Goal: Transaction & Acquisition: Purchase product/service

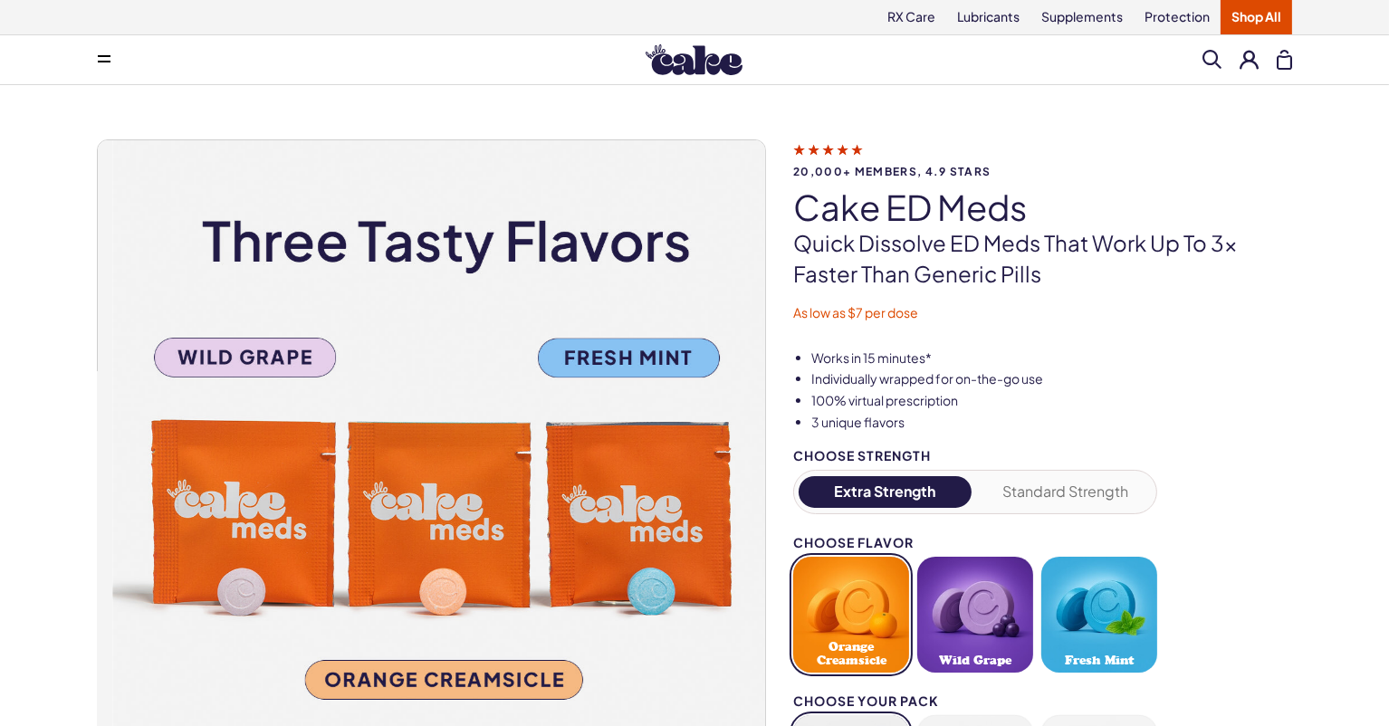
click at [239, 368] on img at bounding box center [445, 473] width 667 height 667
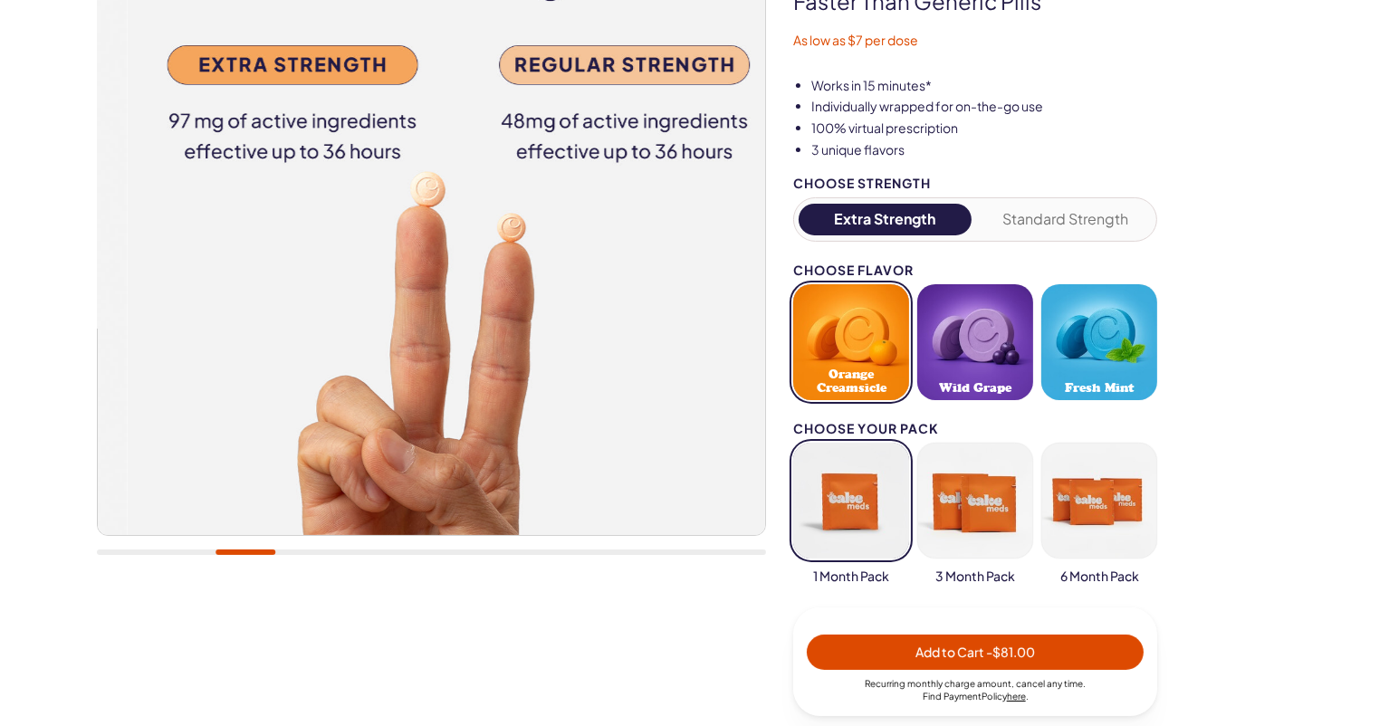
scroll to position [284, 0]
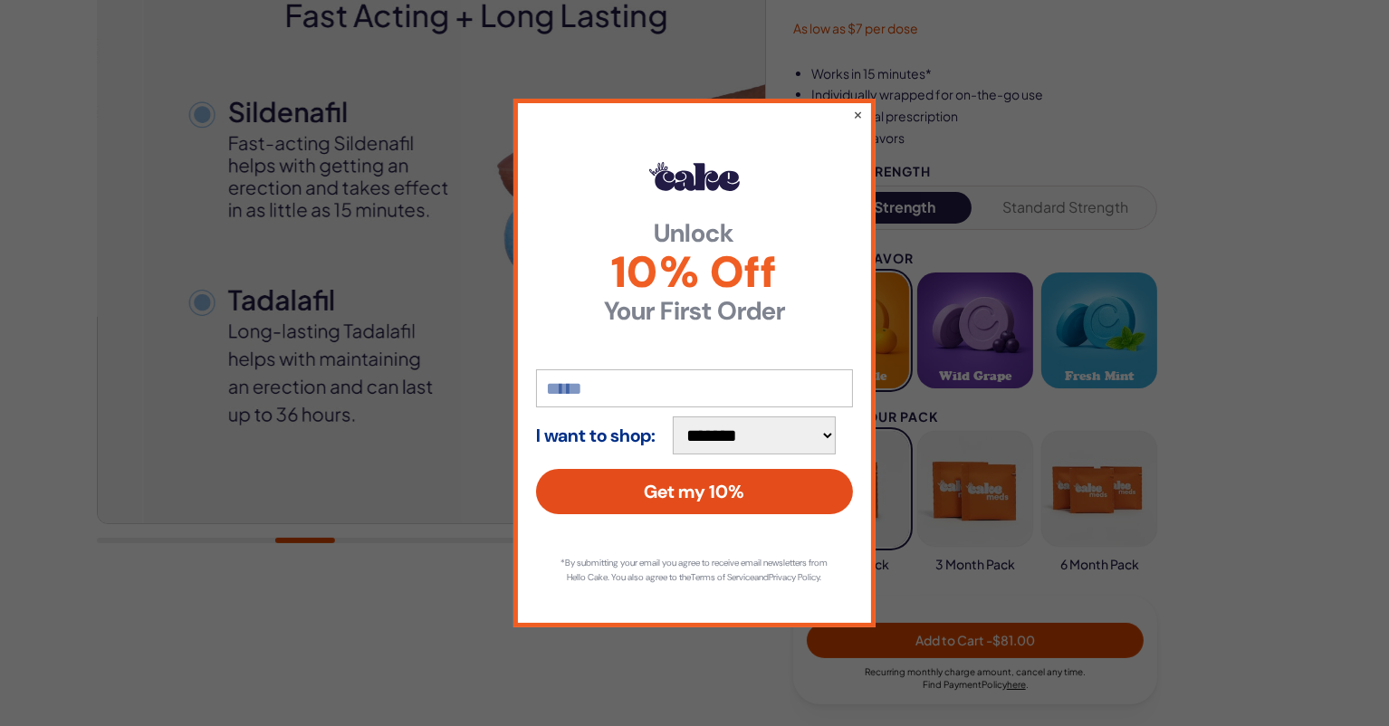
click at [704, 490] on button "Get my 10%" at bounding box center [694, 491] width 317 height 45
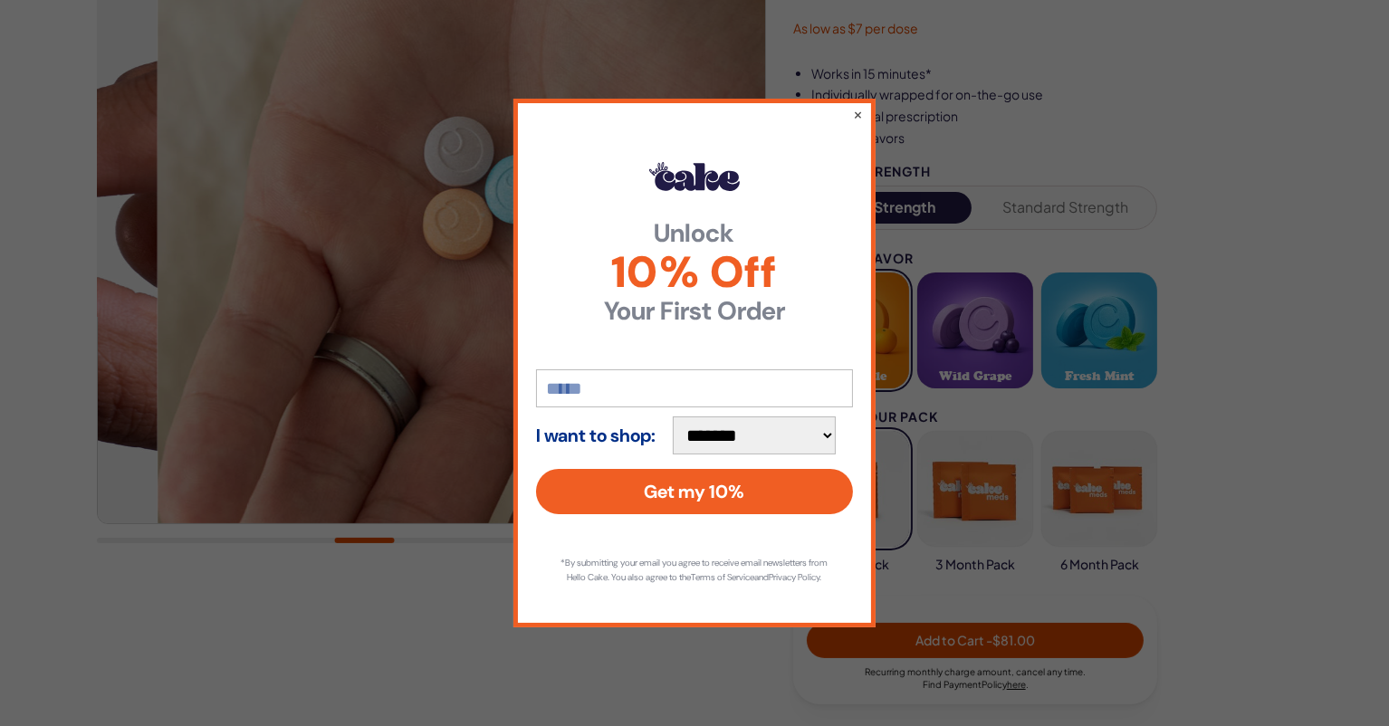
click at [592, 378] on input "email" at bounding box center [694, 388] width 317 height 38
type input "**********"
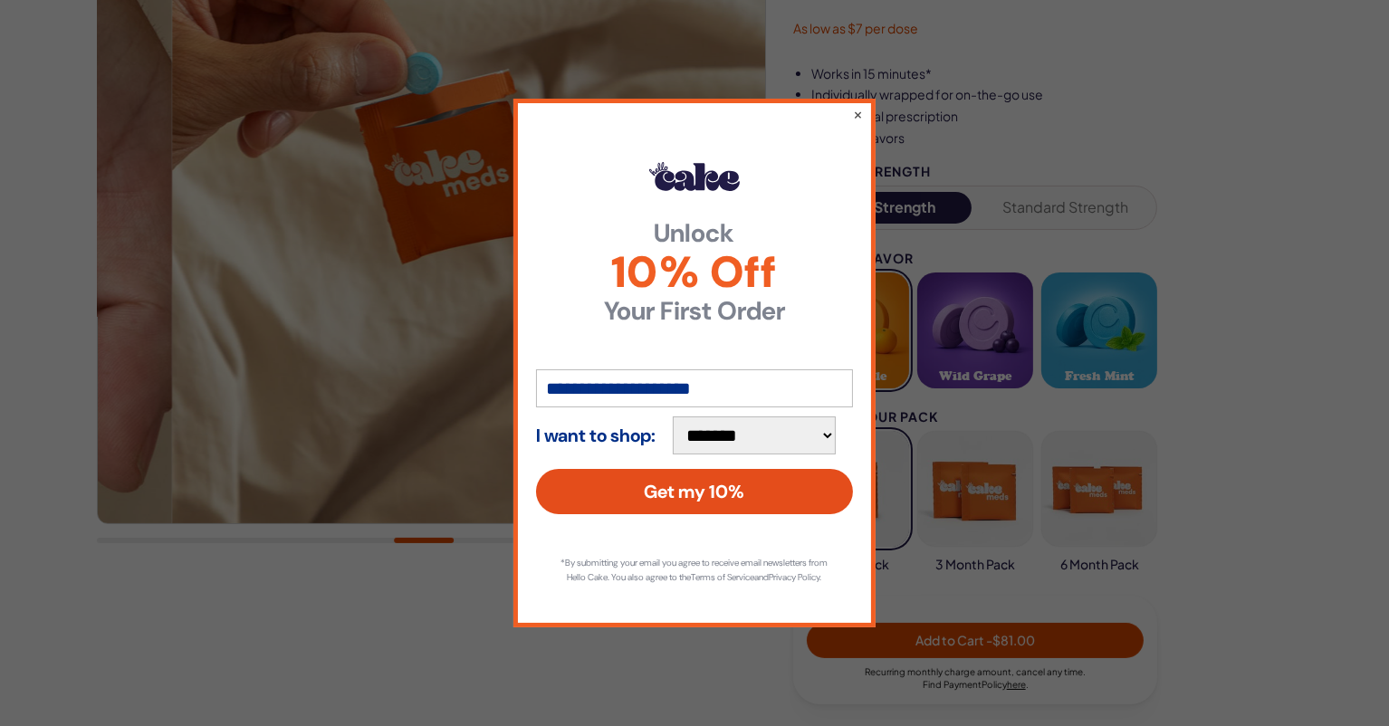
click at [719, 488] on button "Get my 10%" at bounding box center [694, 491] width 317 height 45
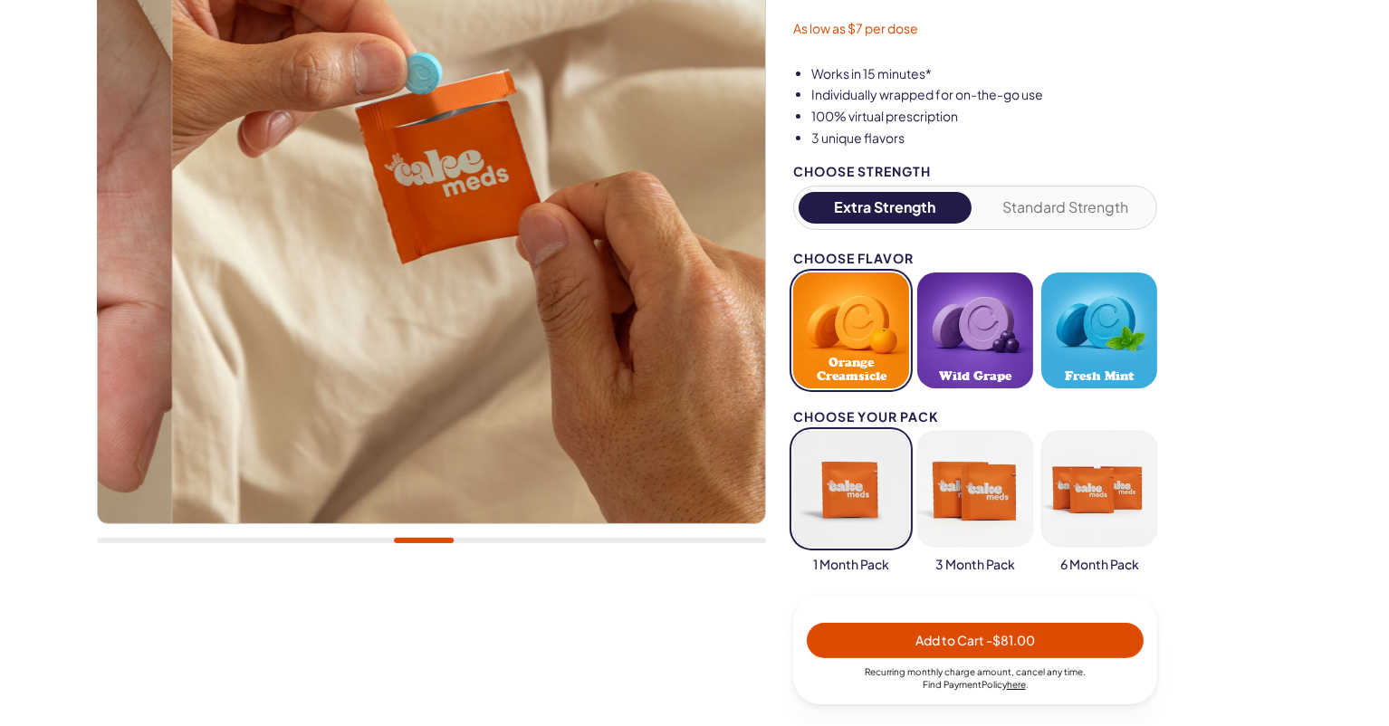
click at [1033, 360] on button "Wild Grape" at bounding box center [975, 331] width 116 height 116
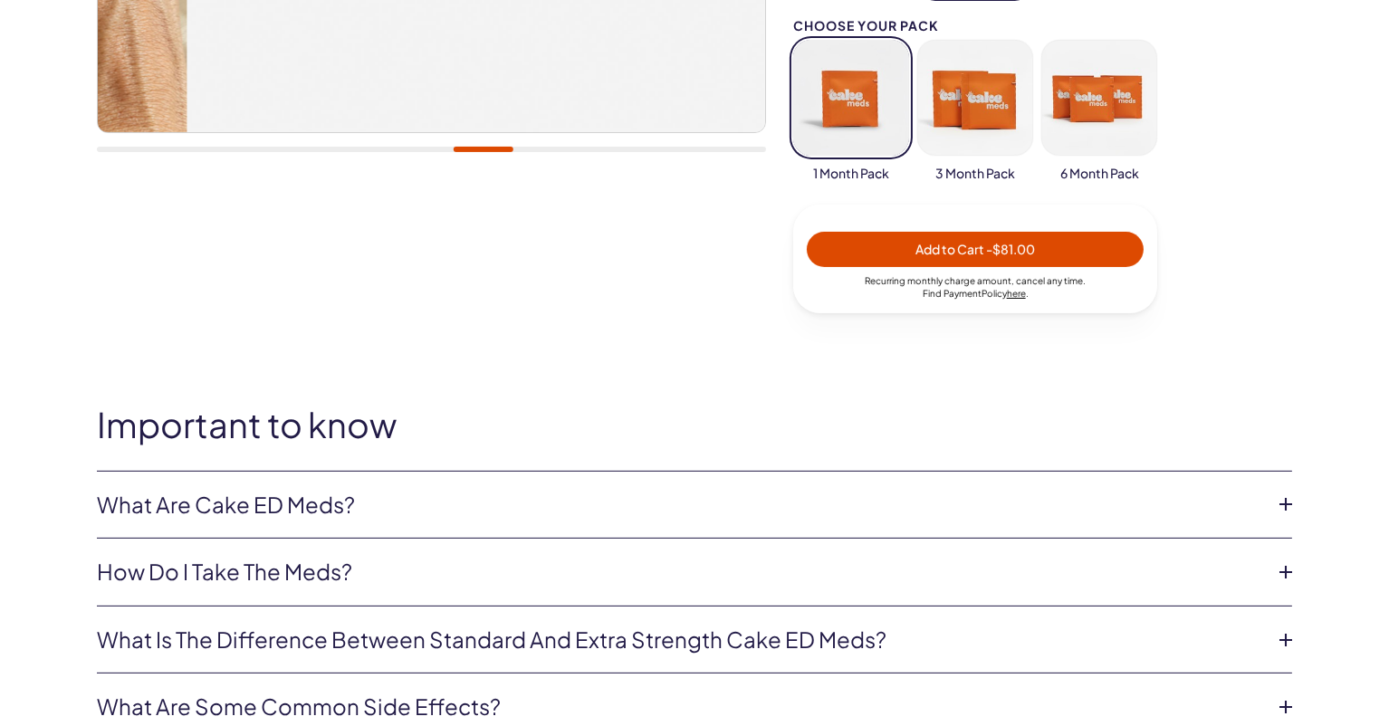
scroll to position [700, 0]
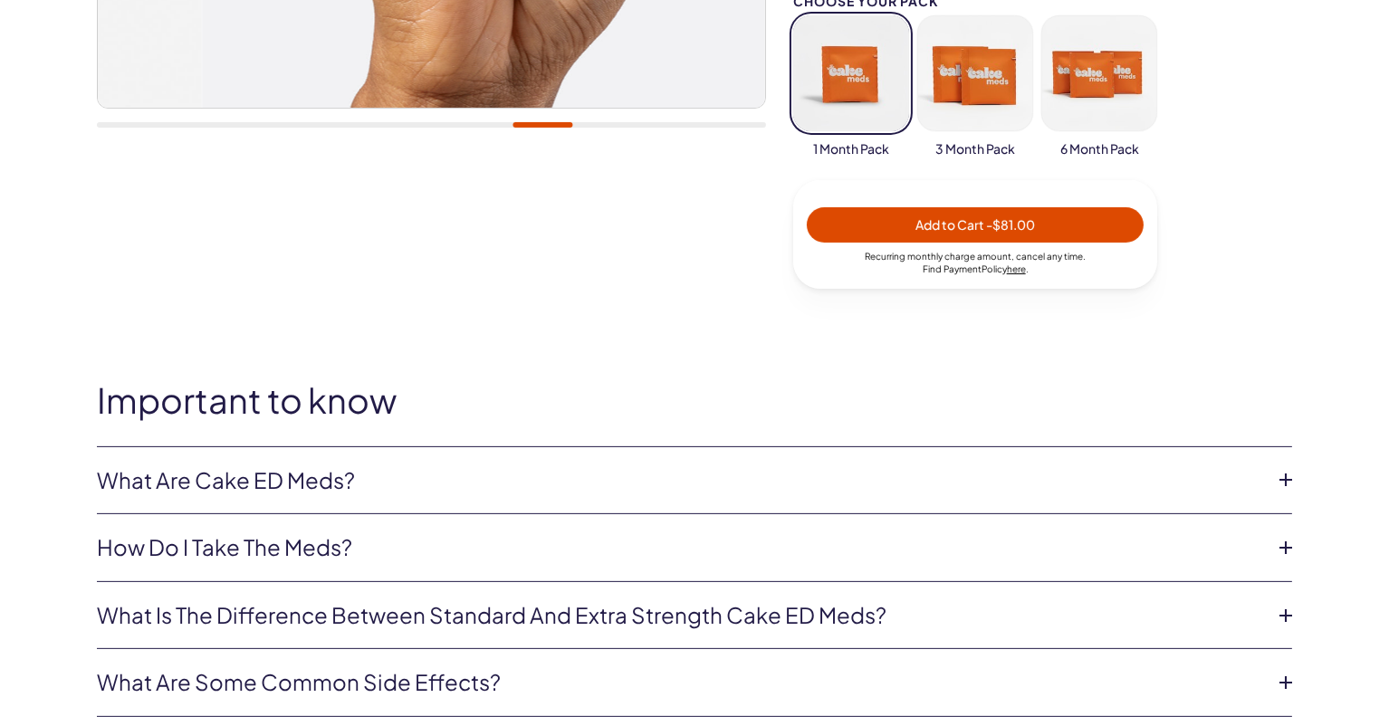
drag, startPoint x: 809, startPoint y: 250, endPoint x: 820, endPoint y: 248, distance: 11.0
click at [820, 131] on button "button" at bounding box center [851, 73] width 116 height 116
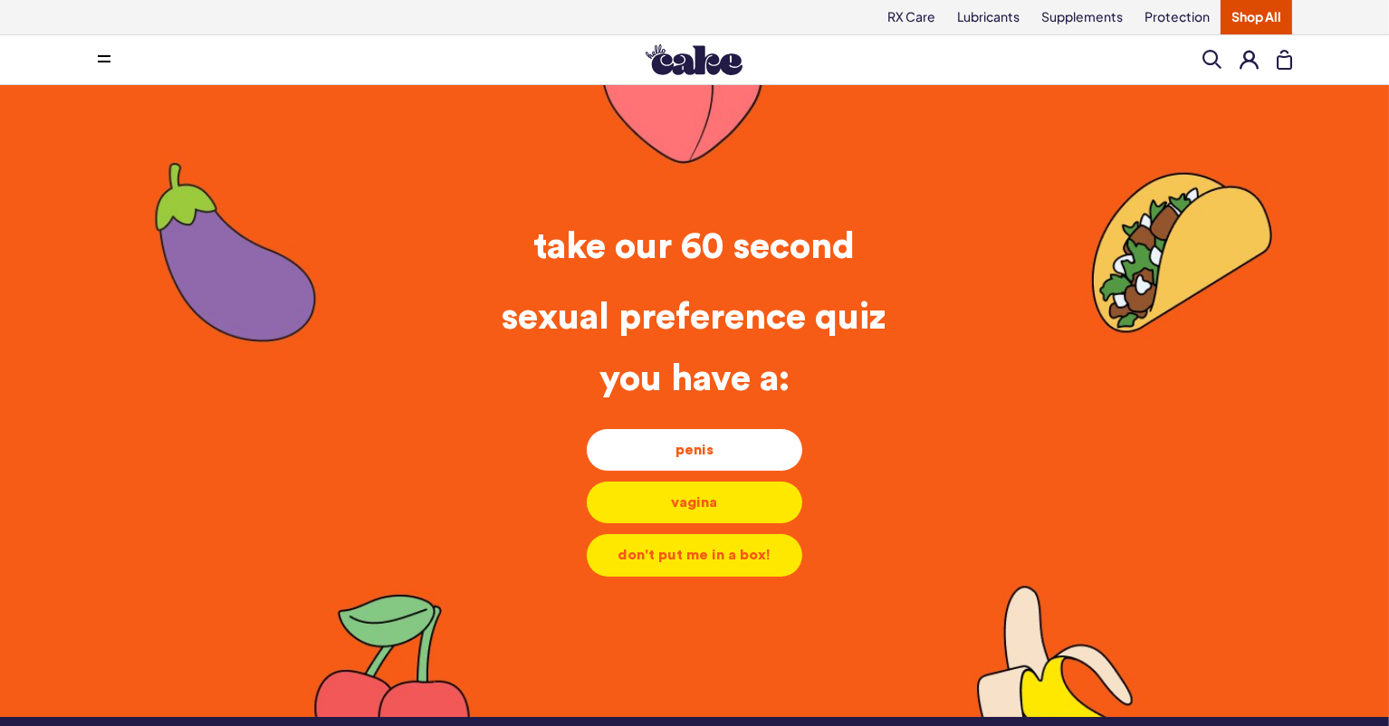
click at [708, 455] on div "penis" at bounding box center [694, 450] width 187 height 20
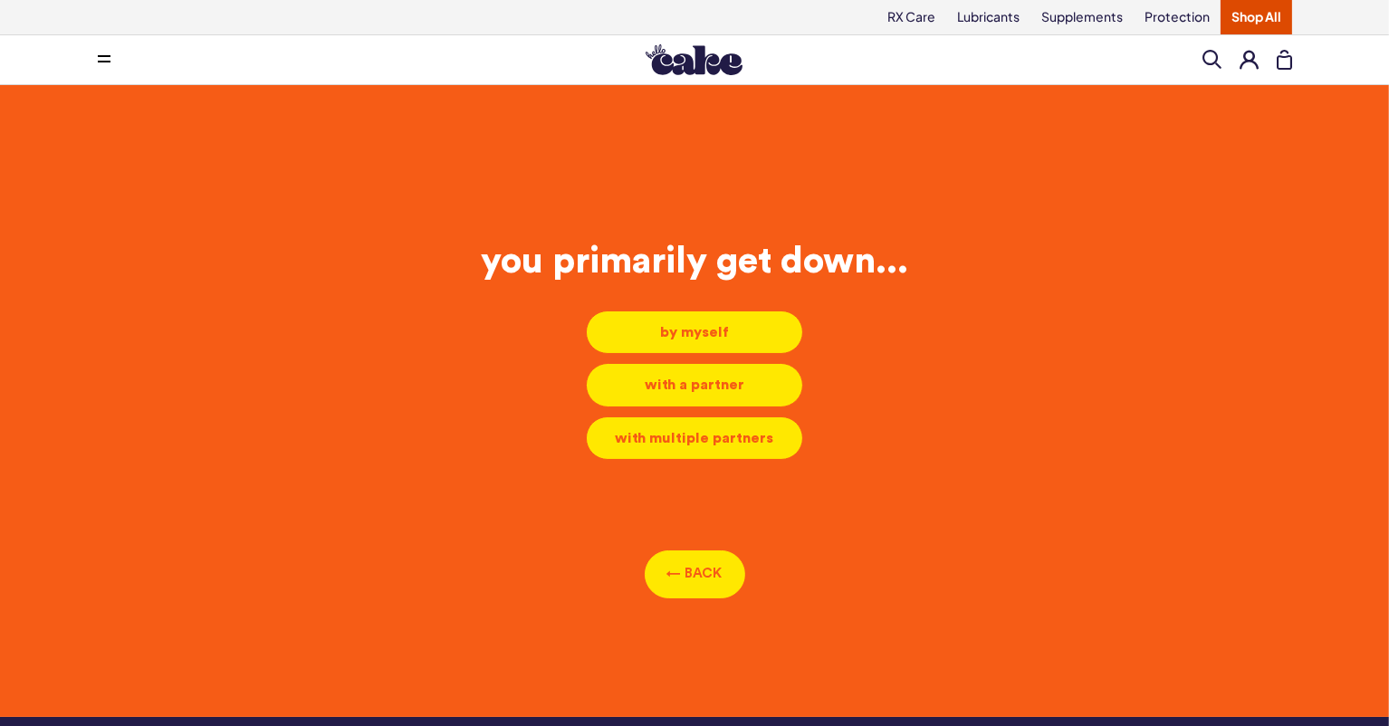
scroll to position [16, 0]
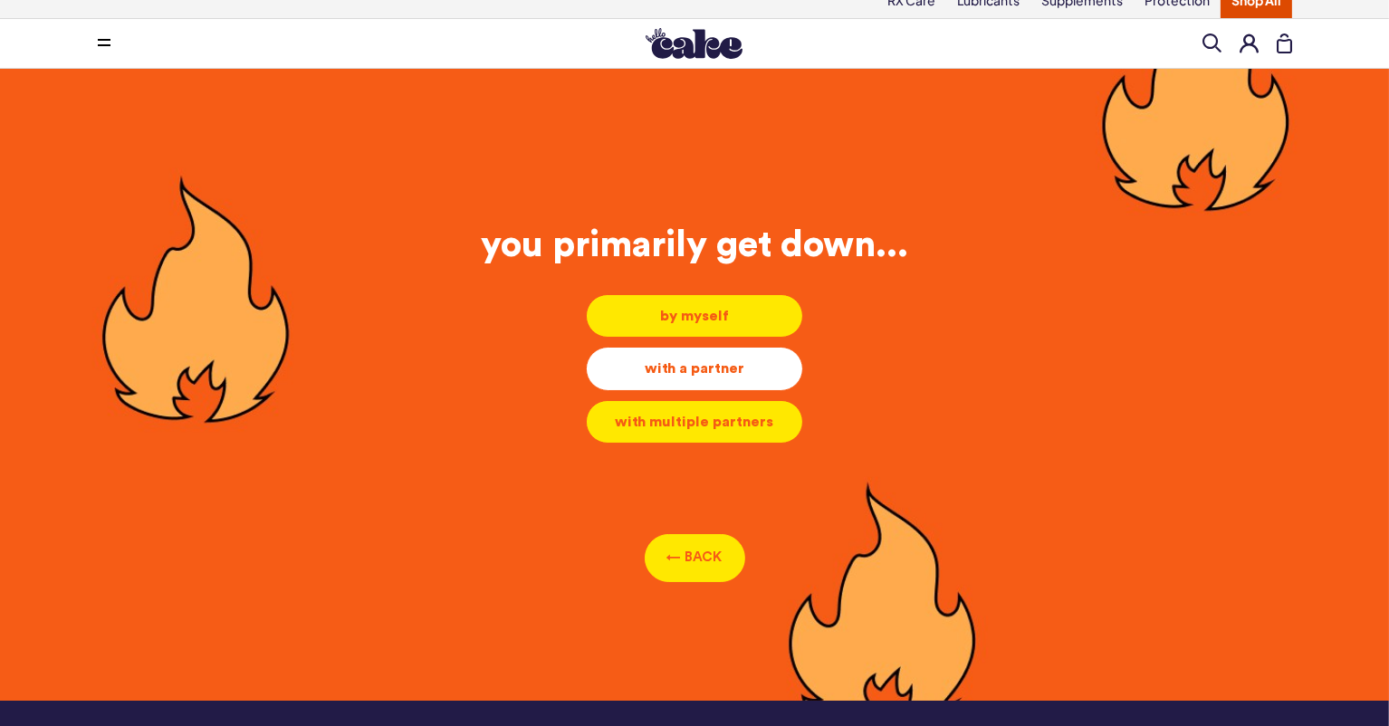
click at [682, 378] on div "with a partner" at bounding box center [694, 369] width 187 height 20
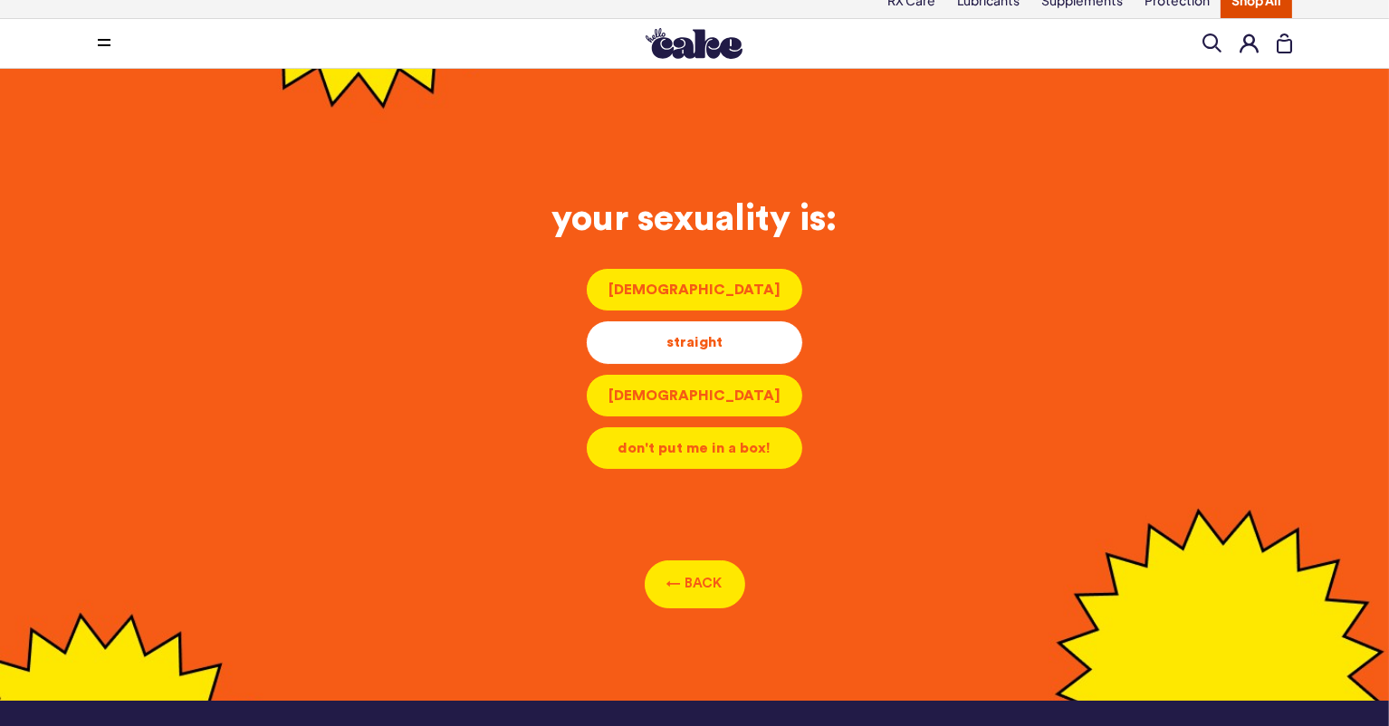
click at [699, 352] on div "straight" at bounding box center [694, 342] width 187 height 20
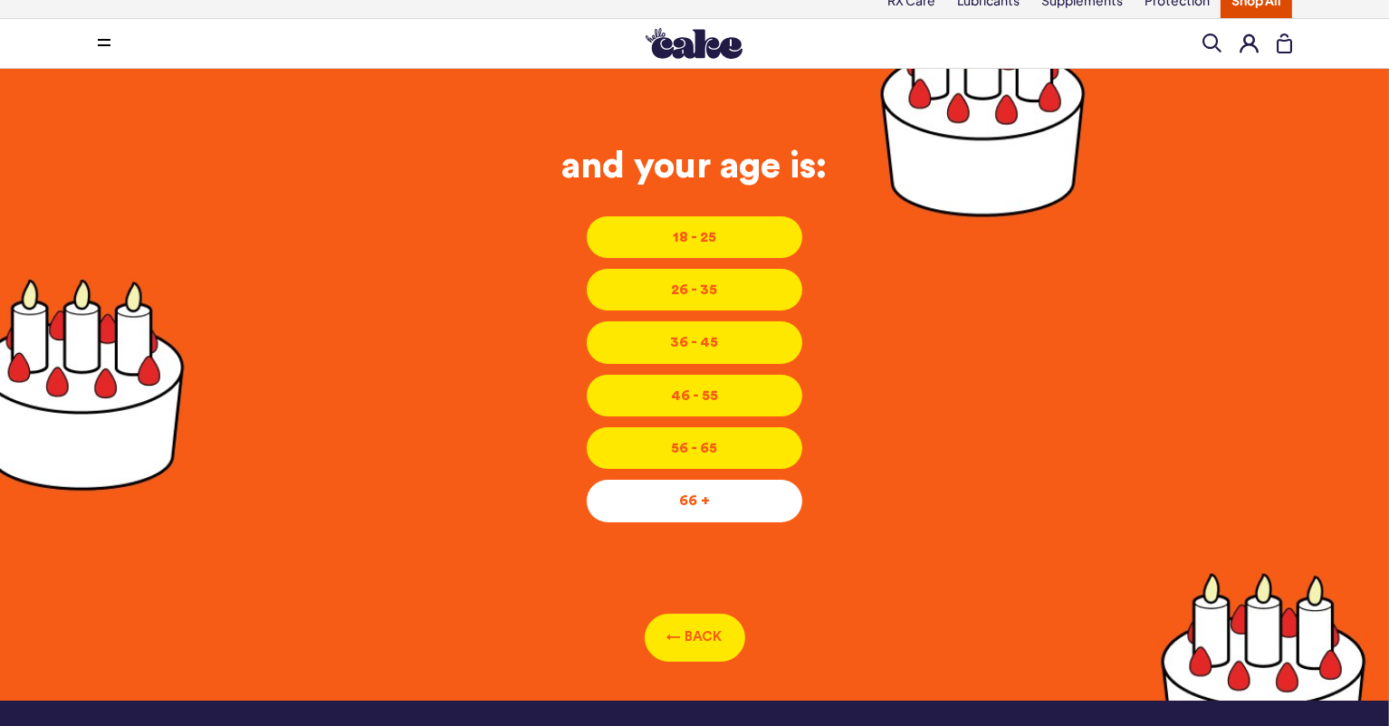
click at [696, 507] on div "66 +" at bounding box center [694, 501] width 187 height 20
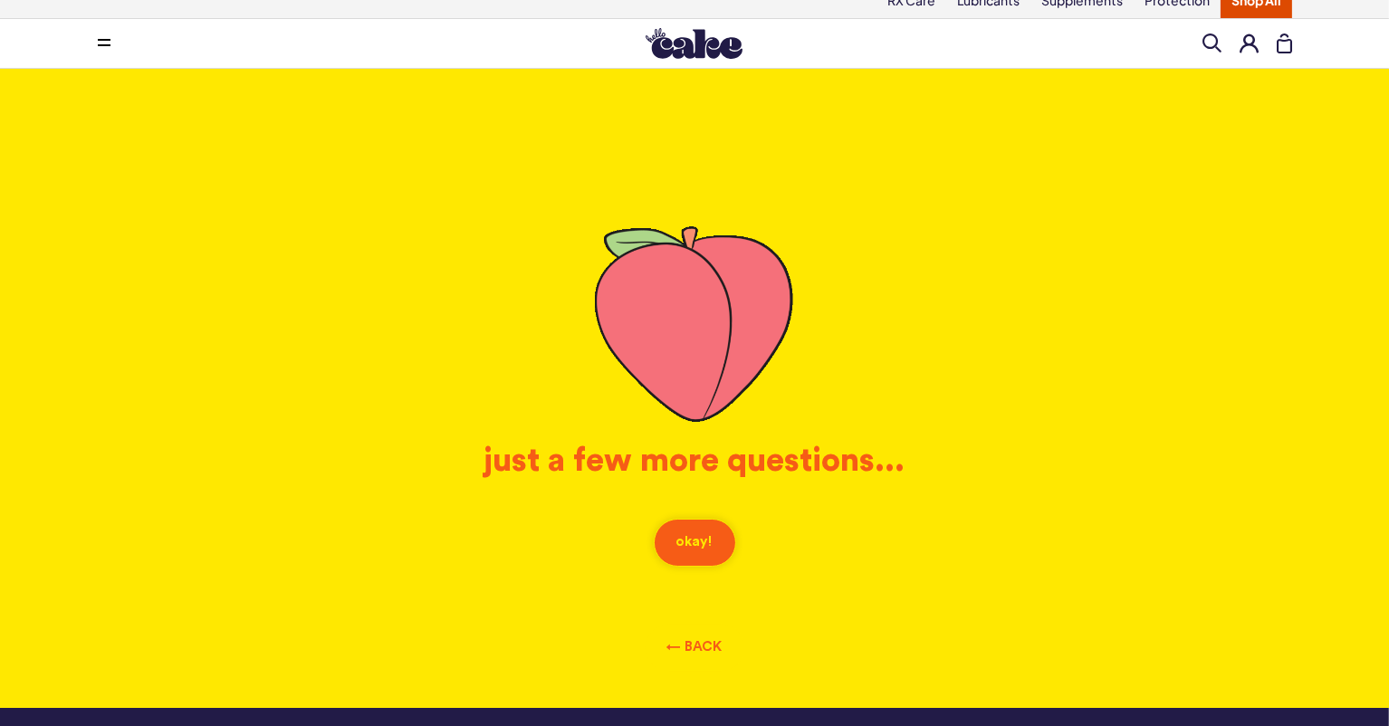
click at [698, 554] on button "okay!" at bounding box center [695, 543] width 82 height 48
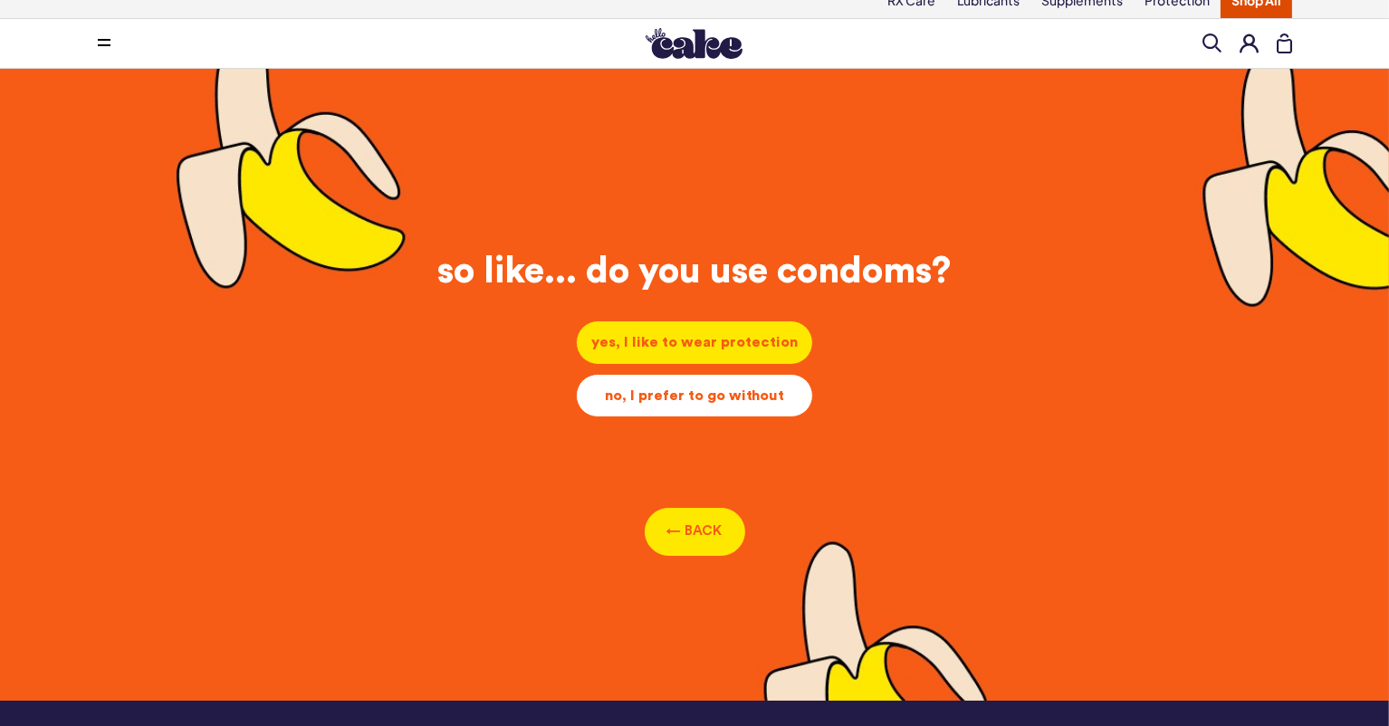
click at [699, 394] on div "no, I prefer to go without" at bounding box center [694, 396] width 206 height 20
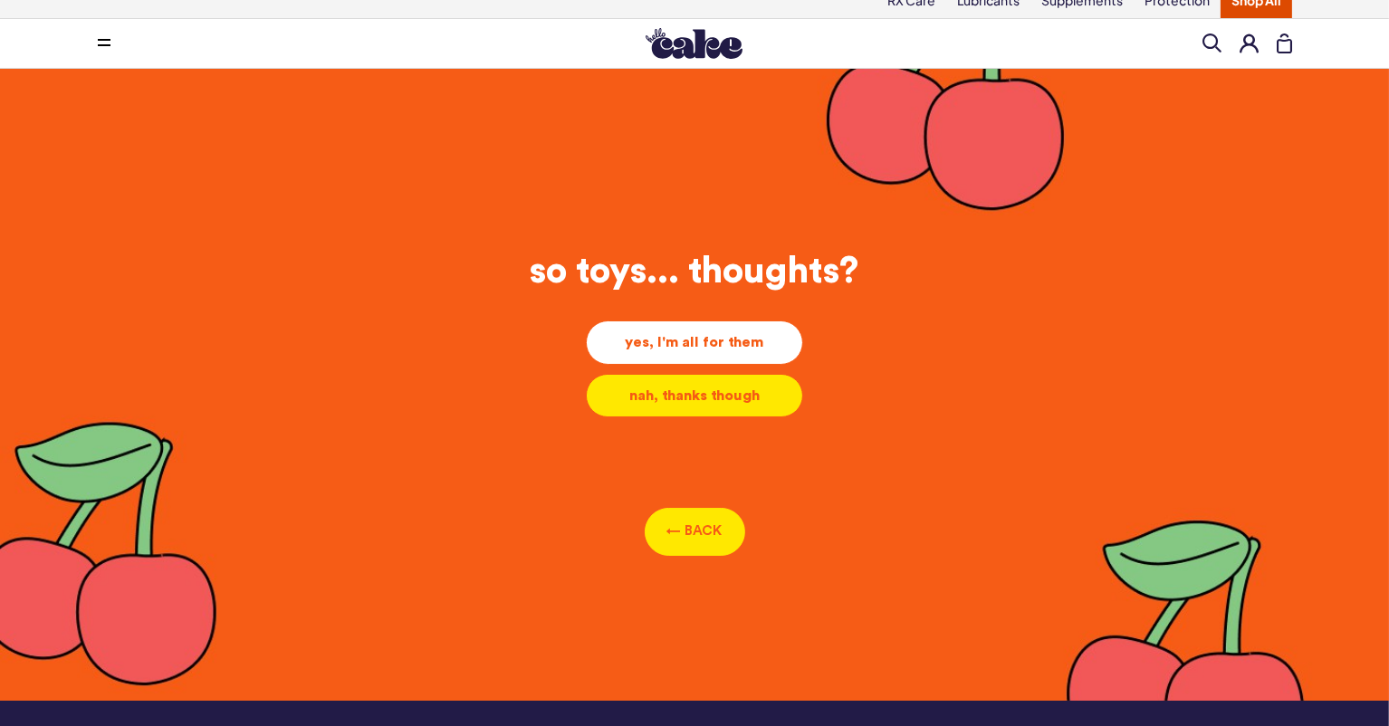
click at [743, 345] on div "yes, I'm all for them" at bounding box center [694, 342] width 187 height 20
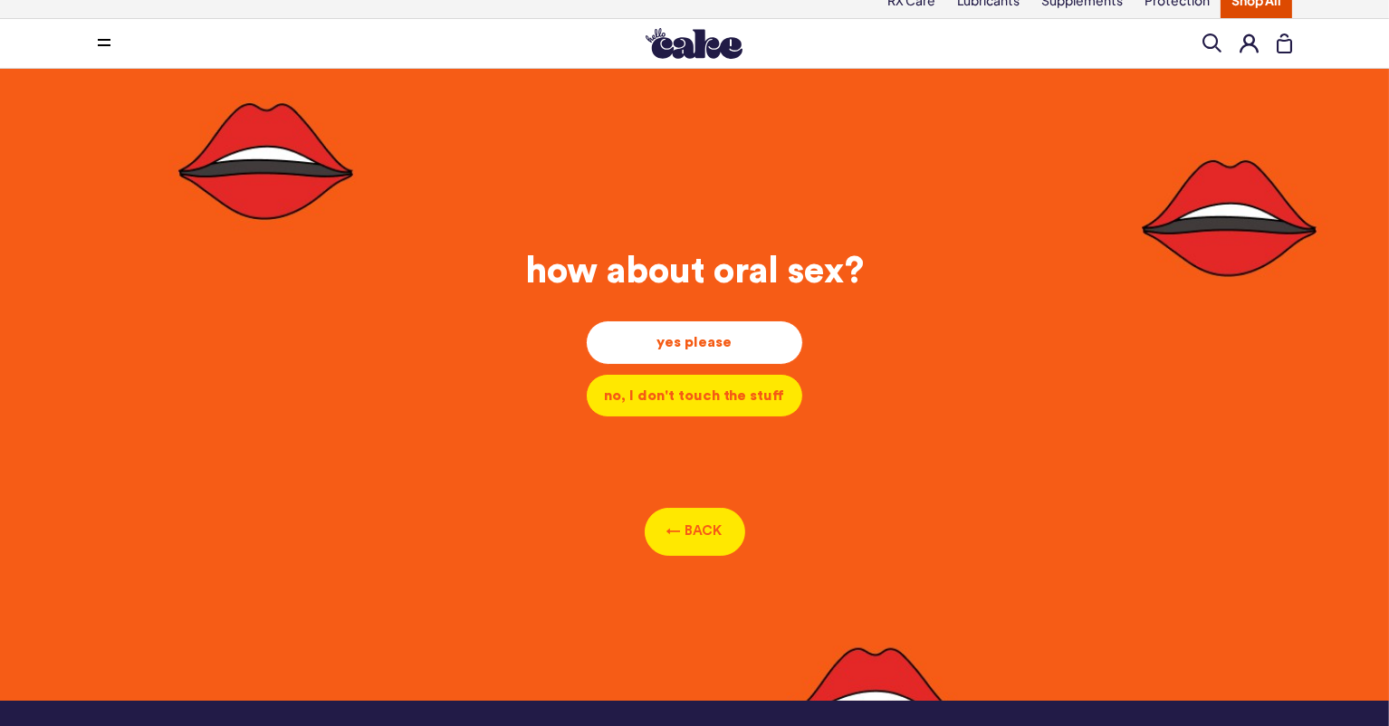
click at [743, 345] on div "yes please" at bounding box center [694, 342] width 187 height 20
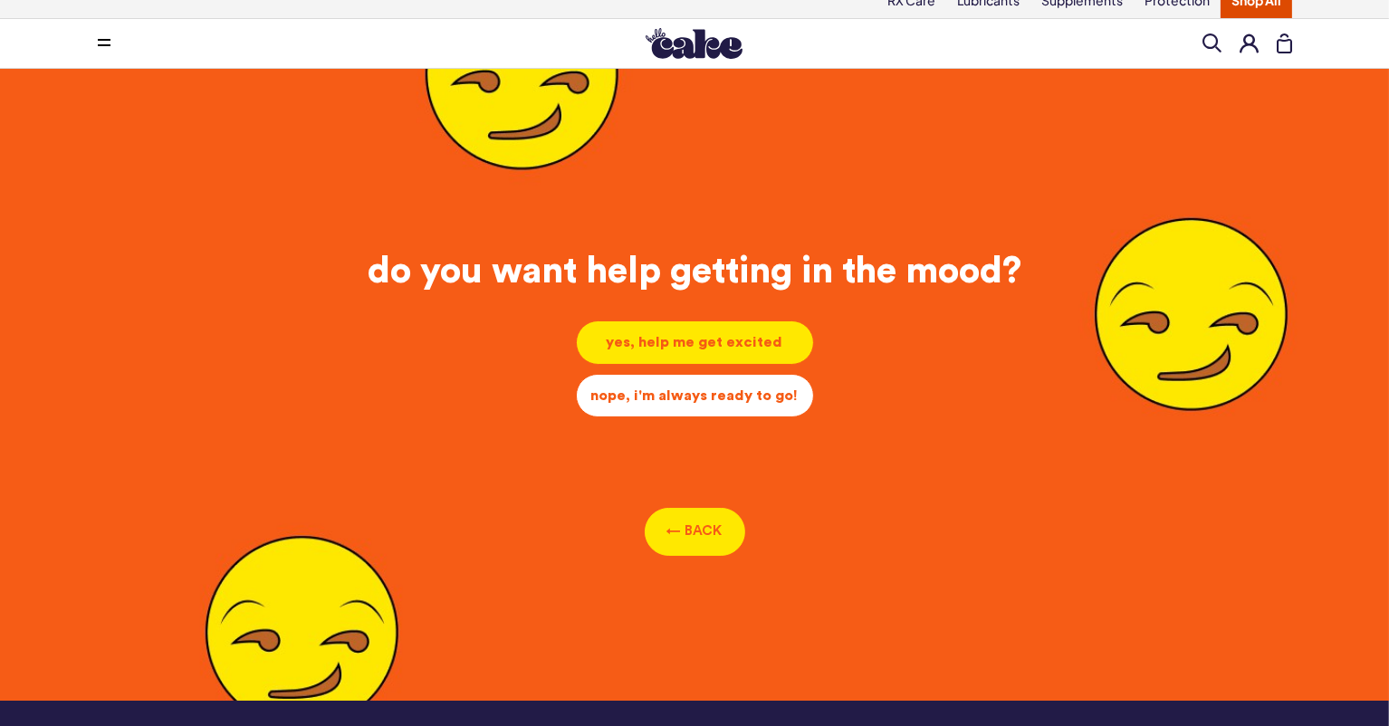
click at [748, 406] on div "nope, i'm always ready to go!" at bounding box center [694, 396] width 207 height 20
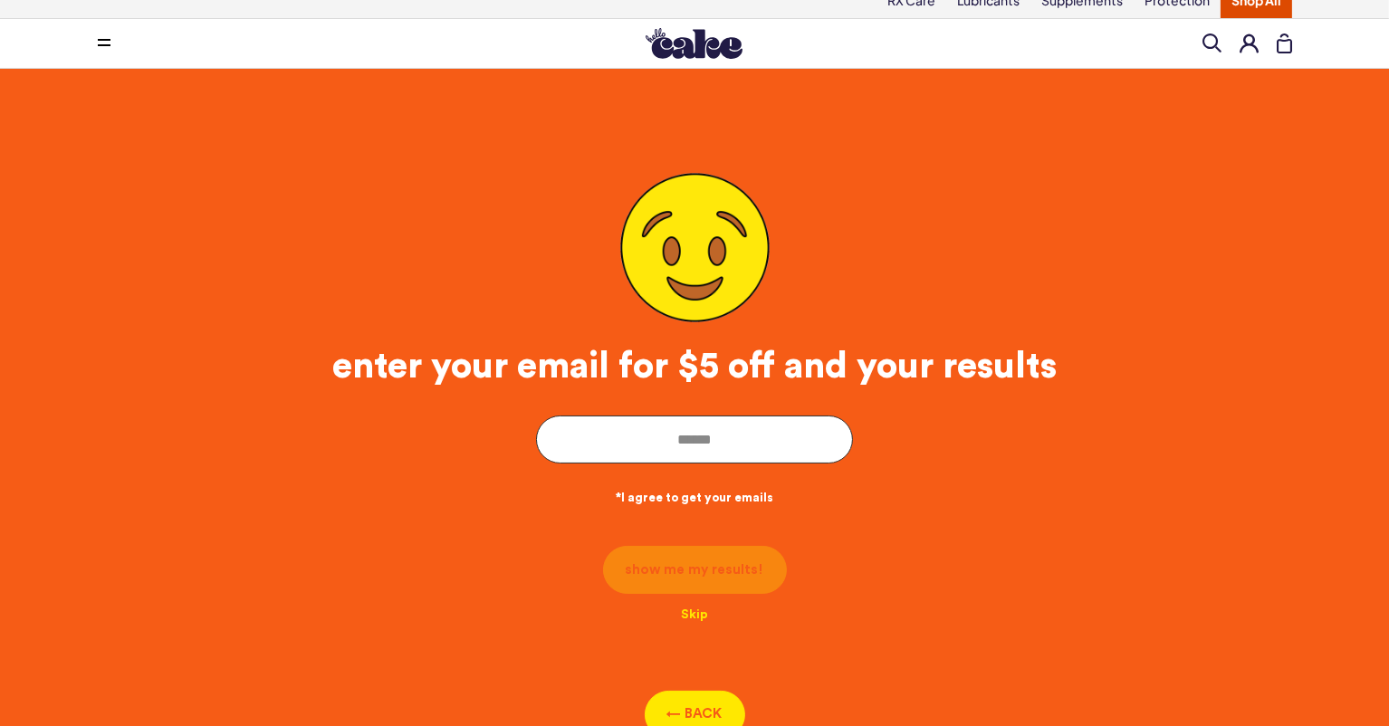
click at [632, 455] on input "email" at bounding box center [694, 440] width 317 height 48
type input "**********"
click at [702, 572] on button "show me my results!" at bounding box center [695, 567] width 184 height 48
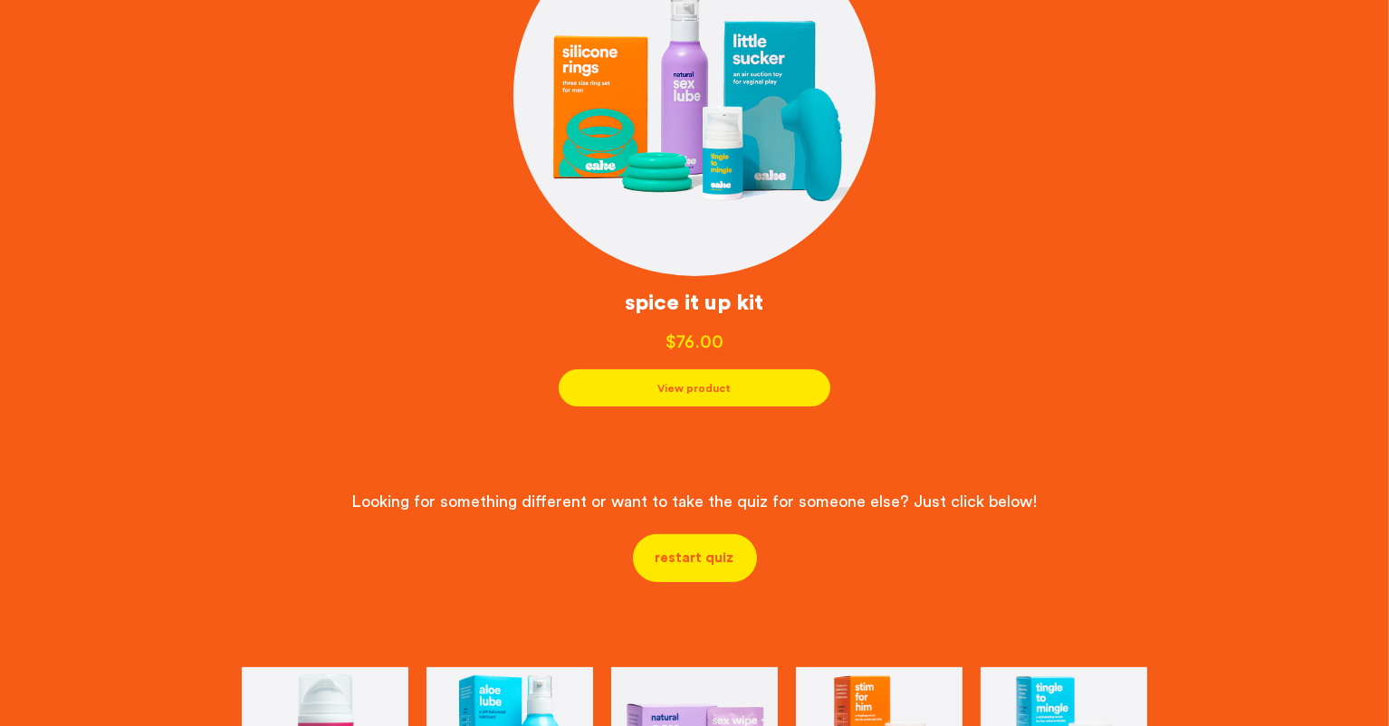
scroll to position [455, 0]
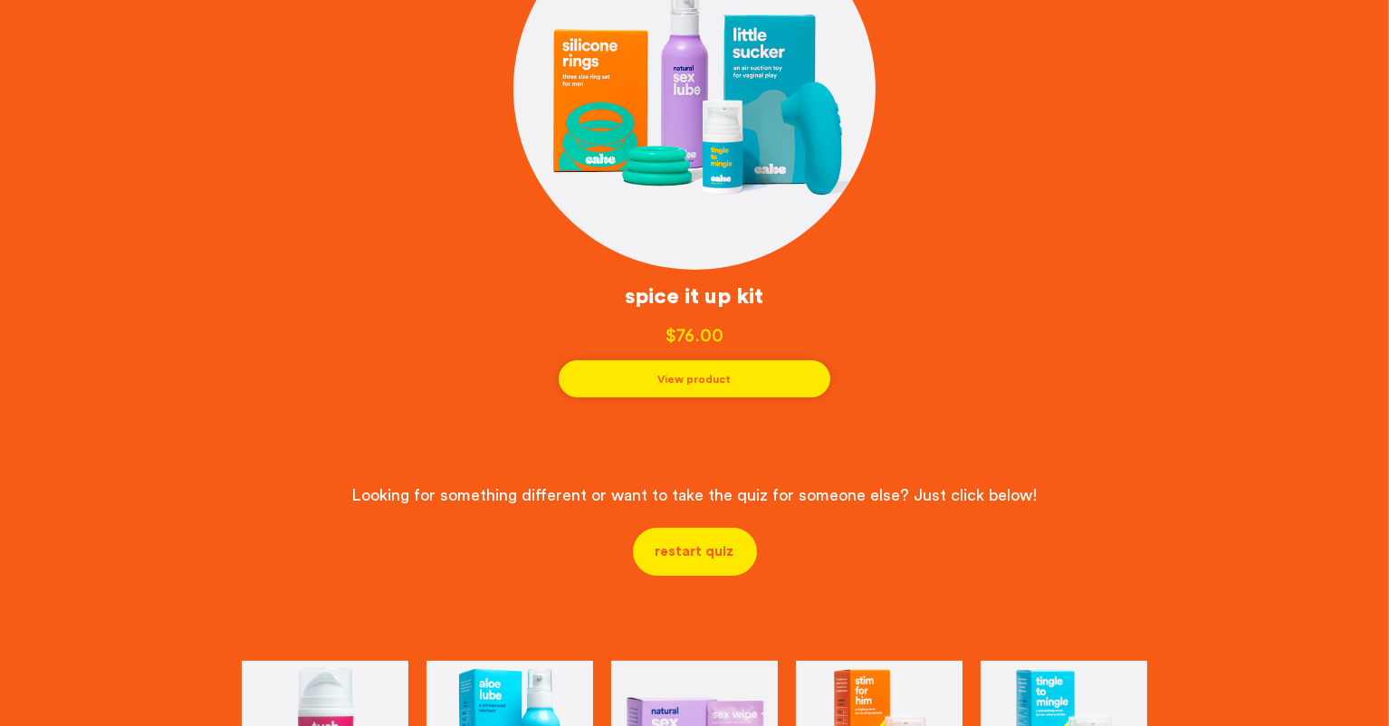
click at [683, 388] on button "View product" at bounding box center [695, 378] width 272 height 37
